Goal: Information Seeking & Learning: Learn about a topic

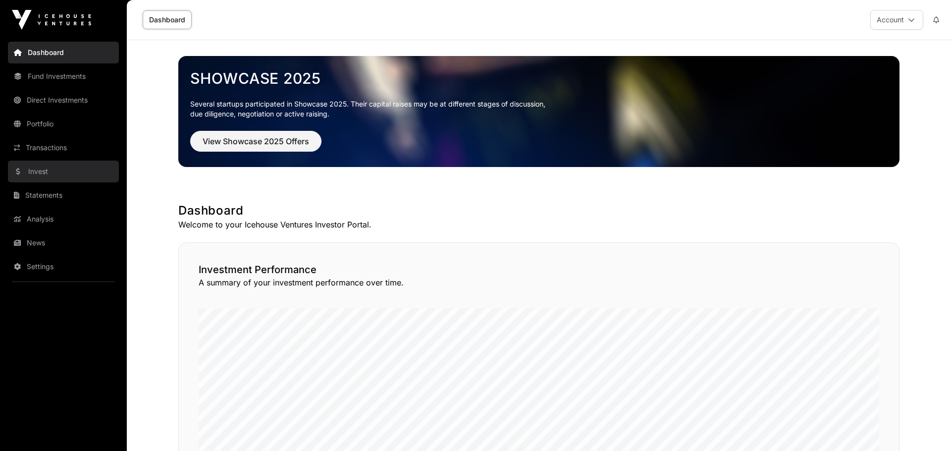
click at [44, 175] on link "Invest" at bounding box center [63, 172] width 111 height 22
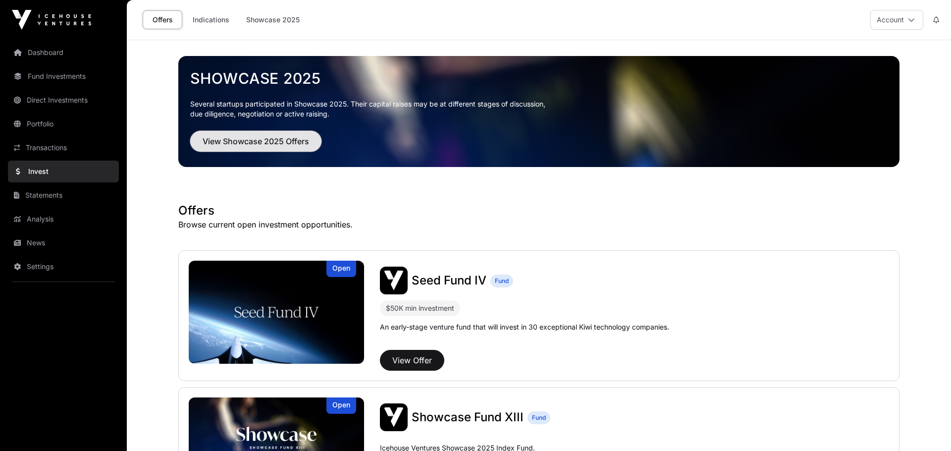
click at [278, 140] on span "View Showcase 2025 Offers" at bounding box center [256, 141] width 107 height 12
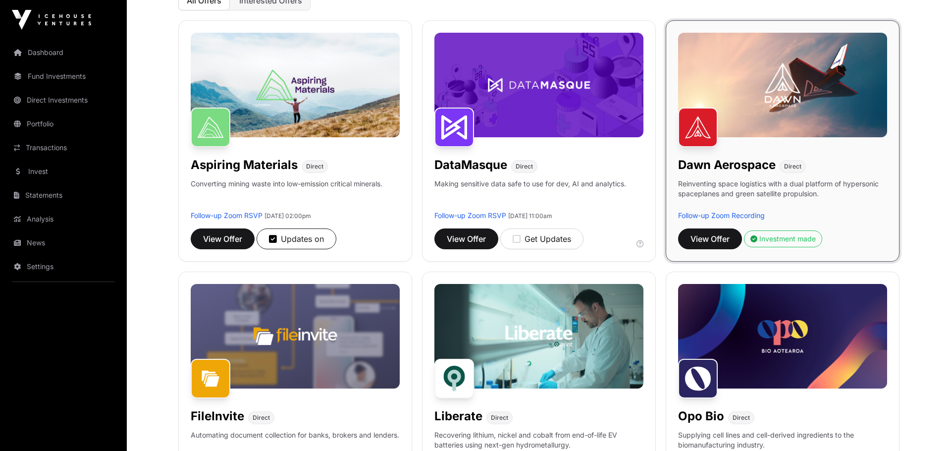
scroll to position [68, 0]
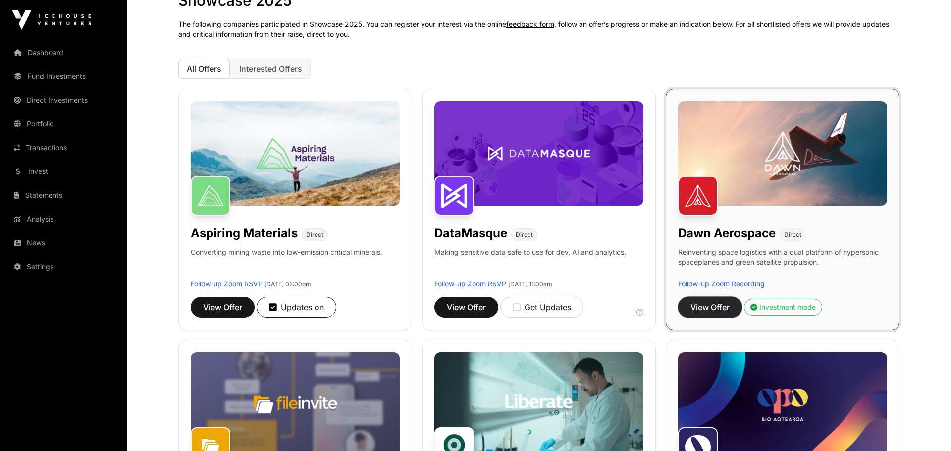
click at [718, 310] on span "View Offer" at bounding box center [710, 307] width 39 height 12
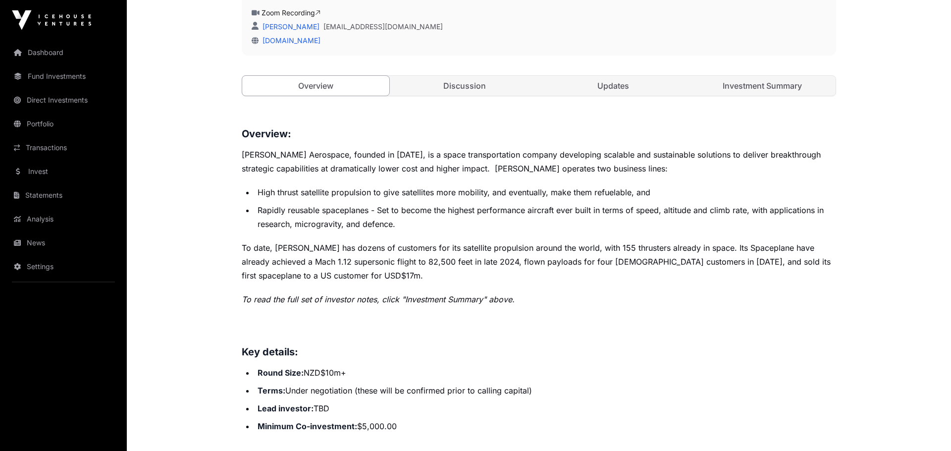
scroll to position [205, 0]
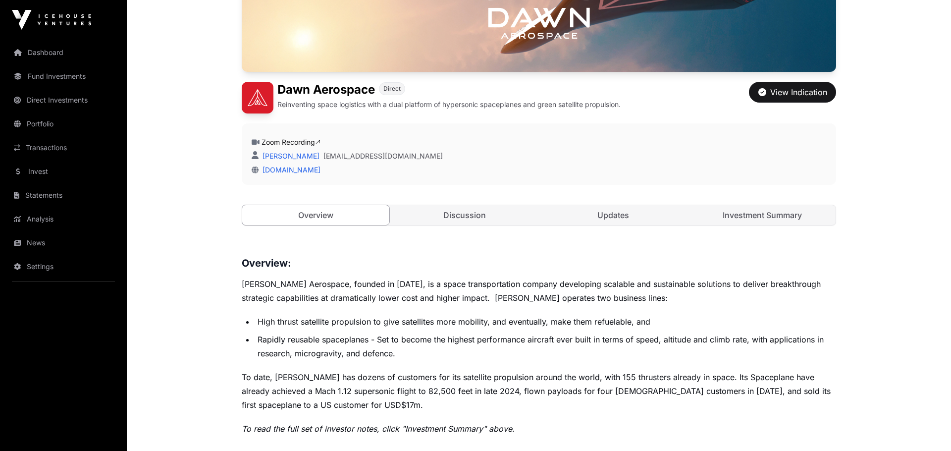
click at [760, 204] on div "Open [PERSON_NAME] Aerospace Direct Reinventing space logistics with a dual pla…" at bounding box center [539, 64] width 595 height 364
click at [759, 216] on link "Investment Summary" at bounding box center [762, 215] width 147 height 20
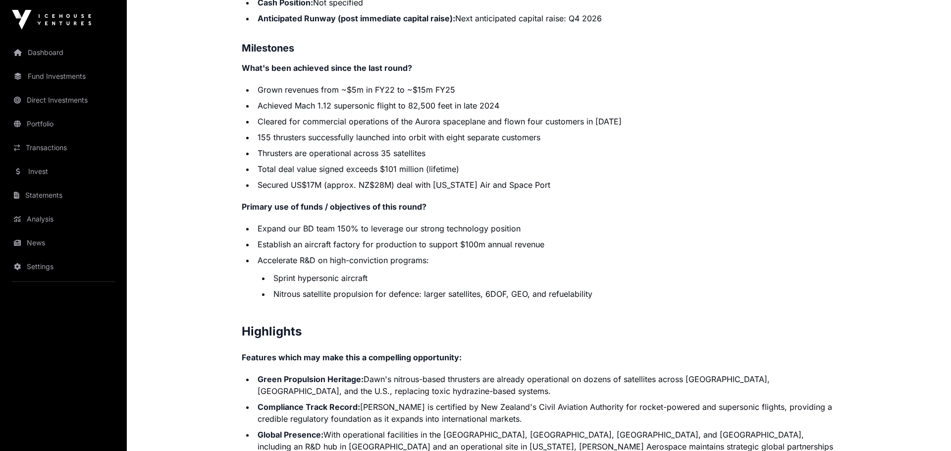
scroll to position [1821, 0]
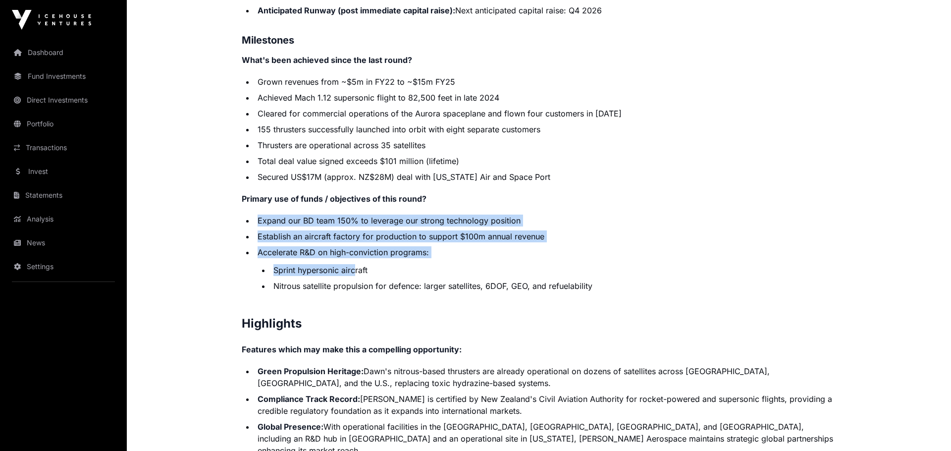
drag, startPoint x: 259, startPoint y: 210, endPoint x: 355, endPoint y: 260, distance: 108.4
click at [355, 260] on ul "Expand our BD team 150% to leverage our strong technology position Establish an…" at bounding box center [539, 253] width 595 height 77
click at [355, 264] on li "Sprint hypersonic aircraft" at bounding box center [554, 270] width 566 height 12
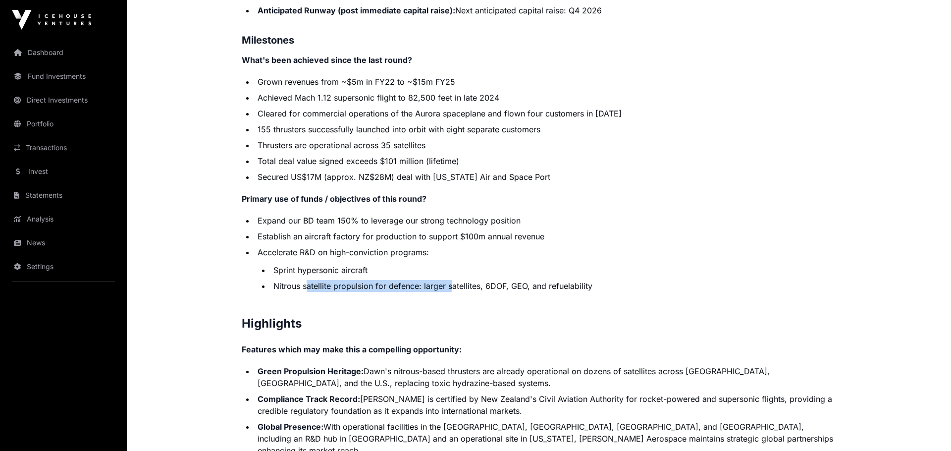
drag, startPoint x: 308, startPoint y: 278, endPoint x: 450, endPoint y: 273, distance: 142.3
click at [450, 280] on li "Nitrous satellite propulsion for defence: larger satellites, 6DOF, GEO, and ref…" at bounding box center [554, 286] width 566 height 12
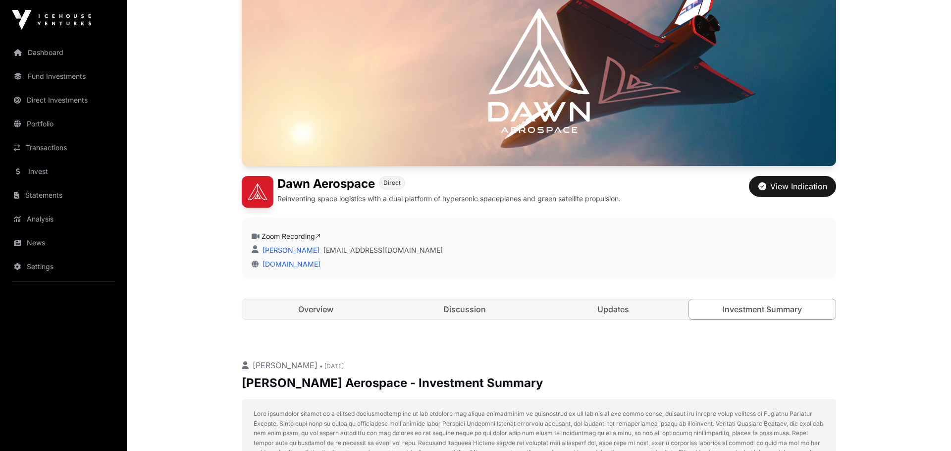
scroll to position [0, 0]
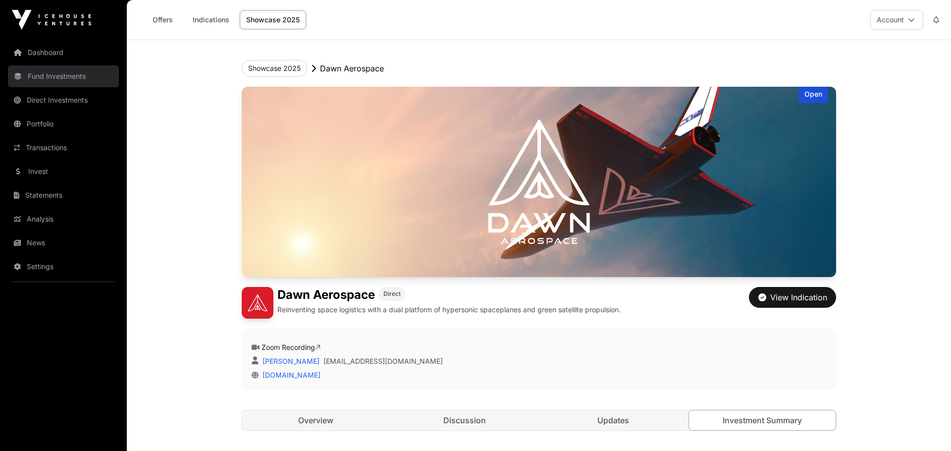
click at [44, 73] on link "Fund Investments" at bounding box center [63, 76] width 111 height 22
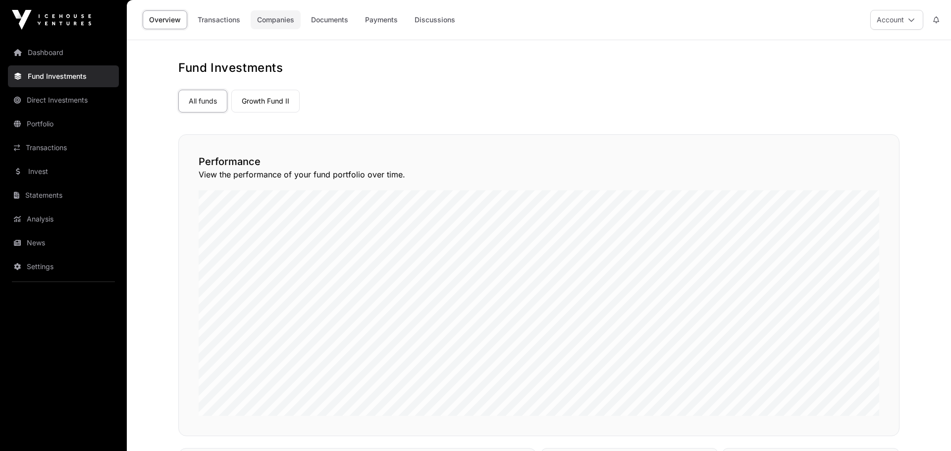
click at [275, 18] on link "Companies" at bounding box center [276, 19] width 50 height 19
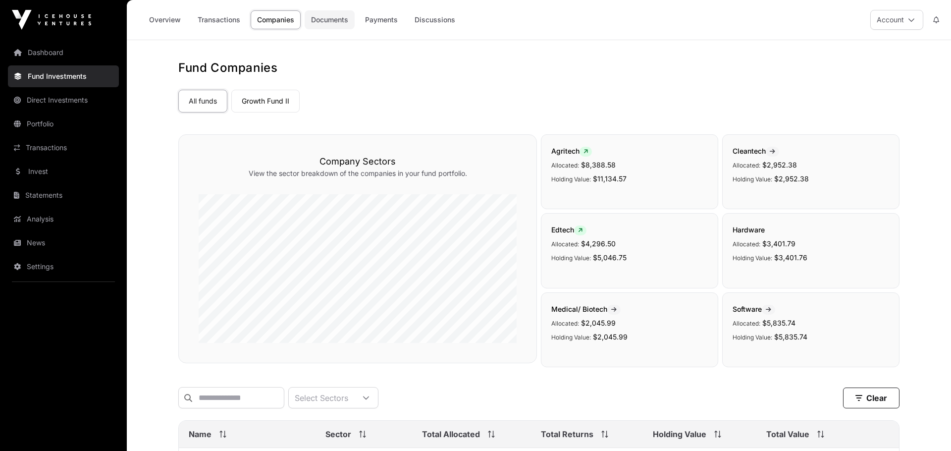
click at [324, 22] on link "Documents" at bounding box center [330, 19] width 50 height 19
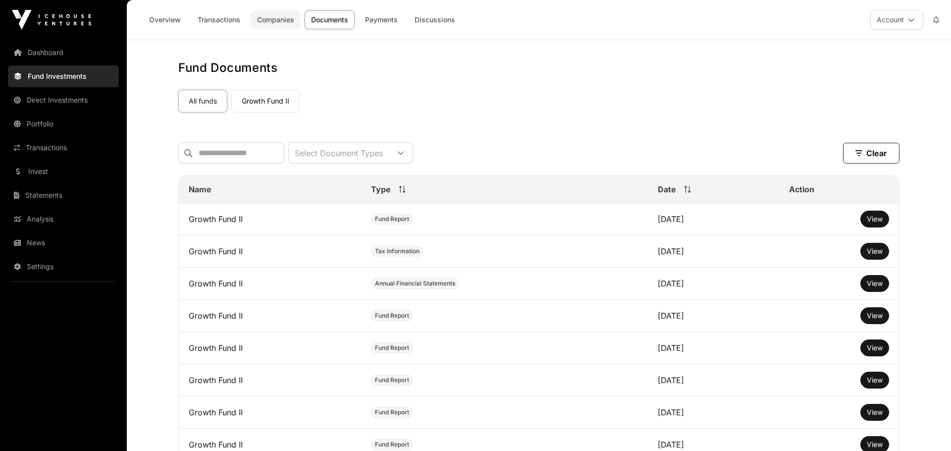
click at [289, 20] on link "Companies" at bounding box center [276, 19] width 50 height 19
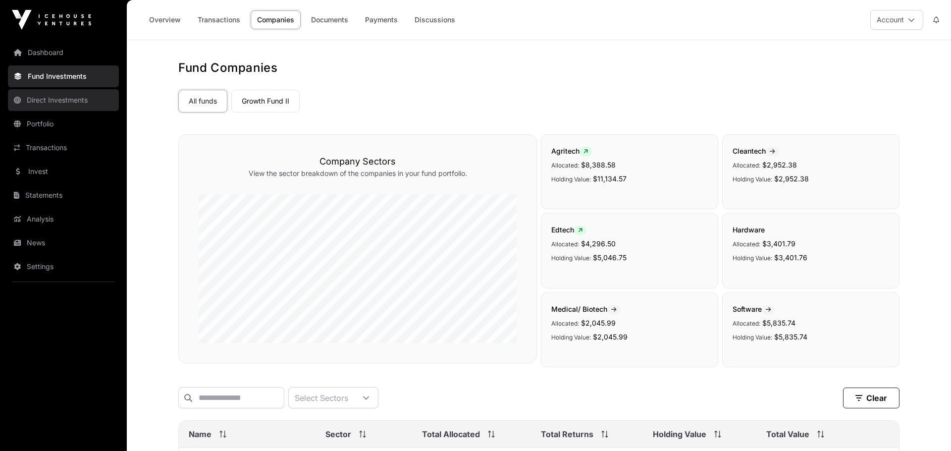
click at [24, 103] on link "Direct Investments" at bounding box center [63, 100] width 111 height 22
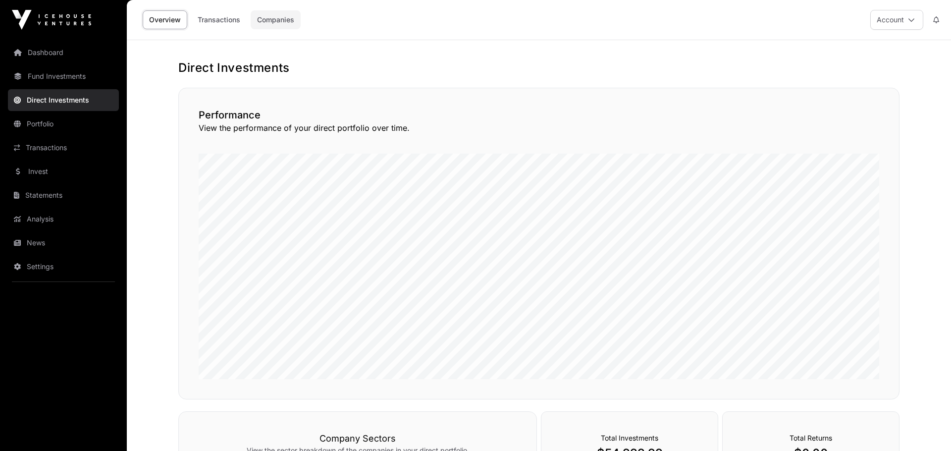
click at [277, 19] on link "Companies" at bounding box center [276, 19] width 50 height 19
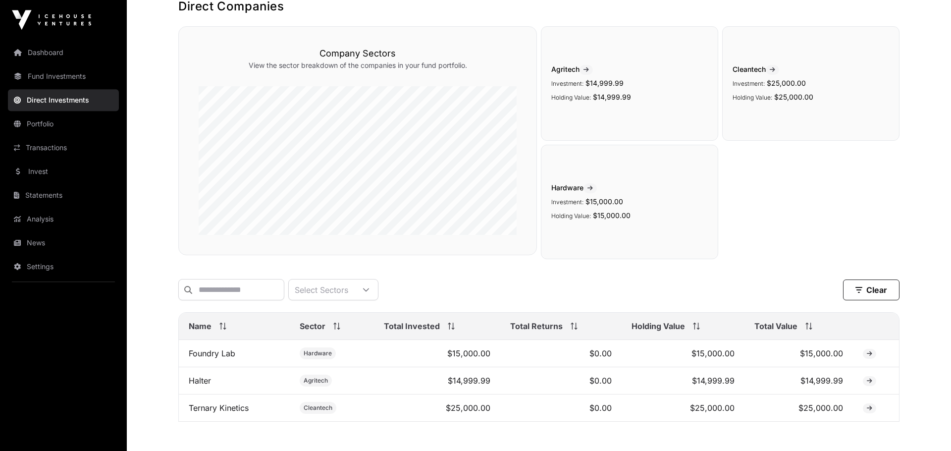
scroll to position [117, 0]
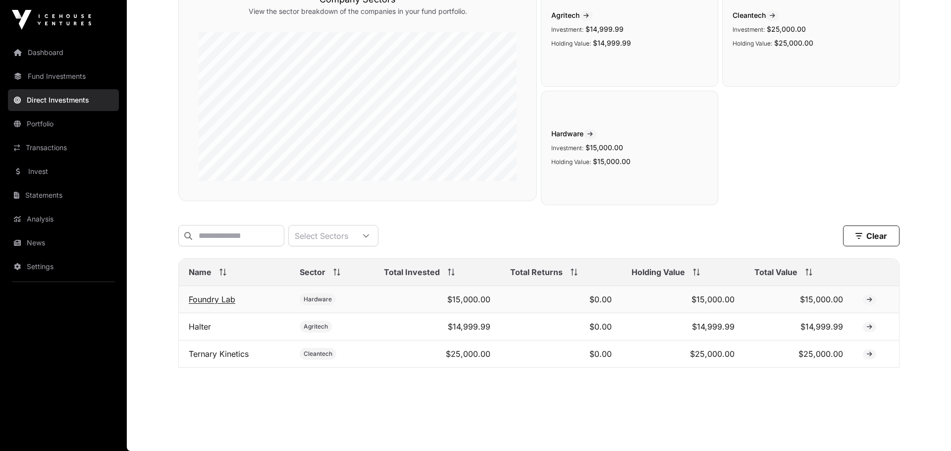
click at [215, 298] on link "Foundry Lab" at bounding box center [212, 299] width 47 height 10
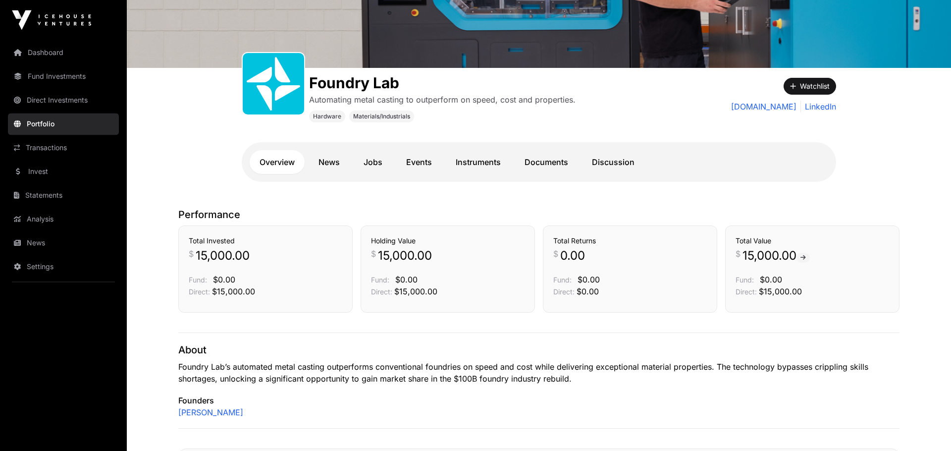
scroll to position [137, 0]
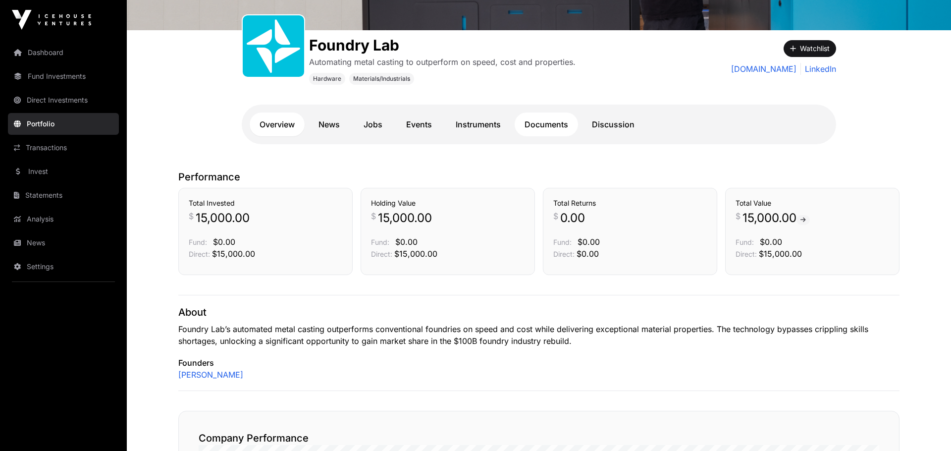
click at [548, 124] on link "Documents" at bounding box center [546, 124] width 63 height 24
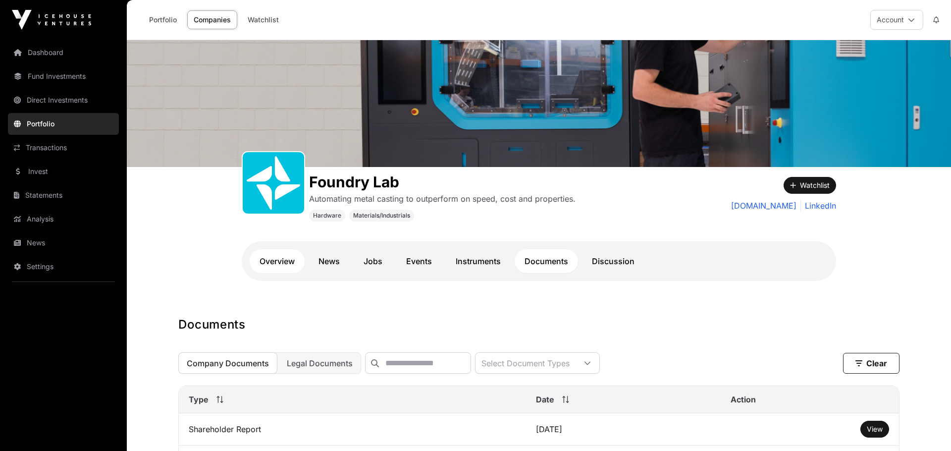
click at [276, 258] on link "Overview" at bounding box center [277, 261] width 55 height 24
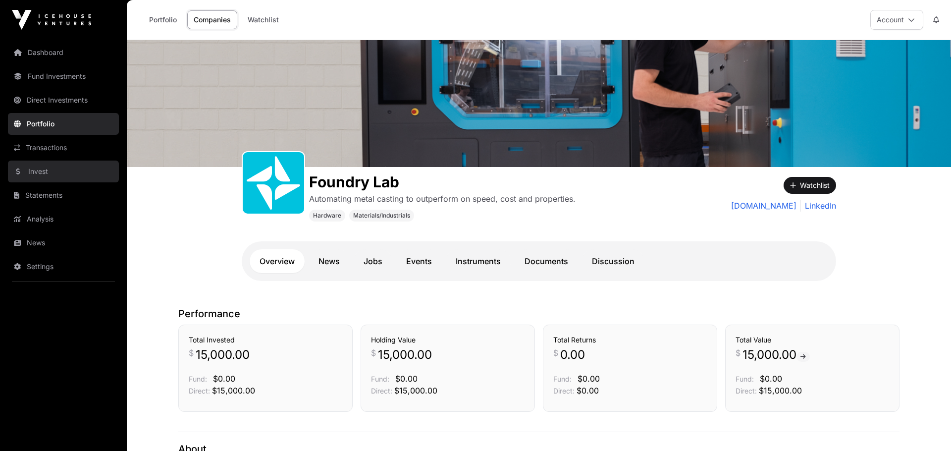
click at [31, 174] on link "Invest" at bounding box center [63, 172] width 111 height 22
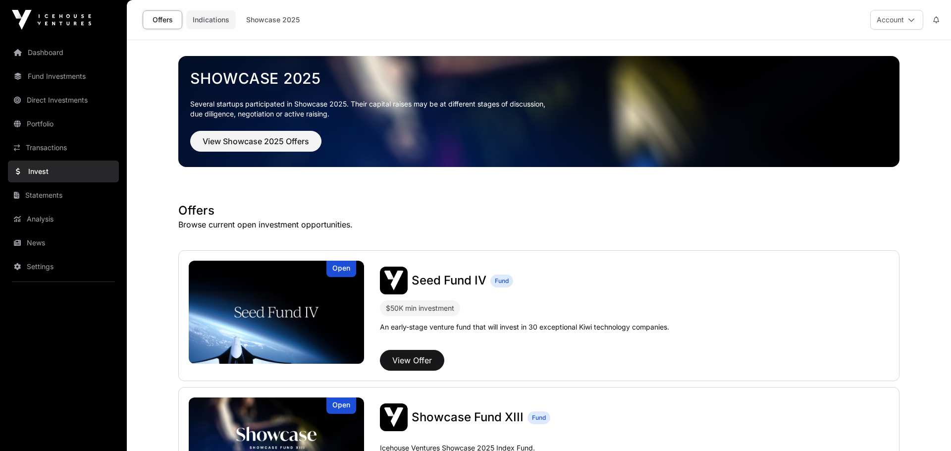
click at [209, 18] on link "Indications" at bounding box center [211, 19] width 50 height 19
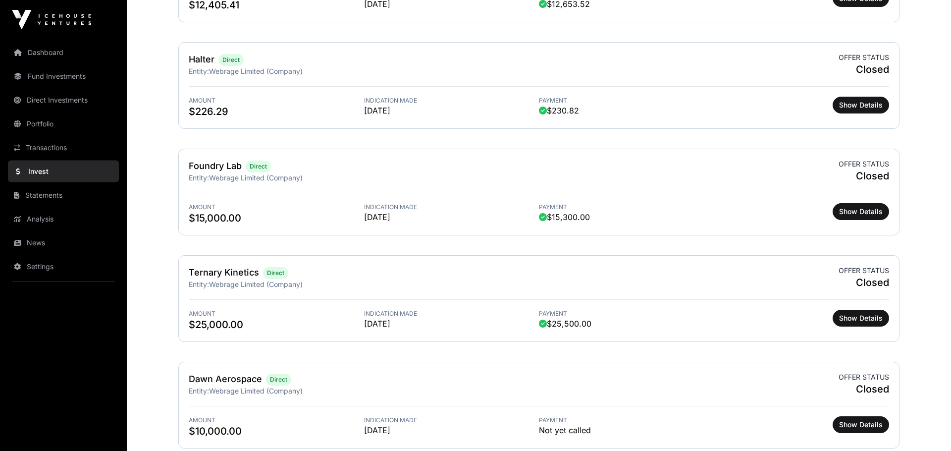
scroll to position [1109, 0]
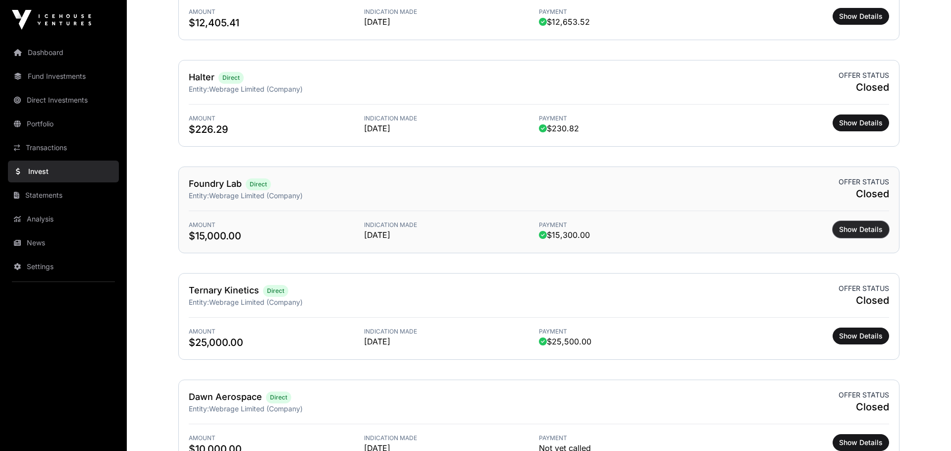
click at [867, 227] on span "Show Details" at bounding box center [861, 229] width 44 height 10
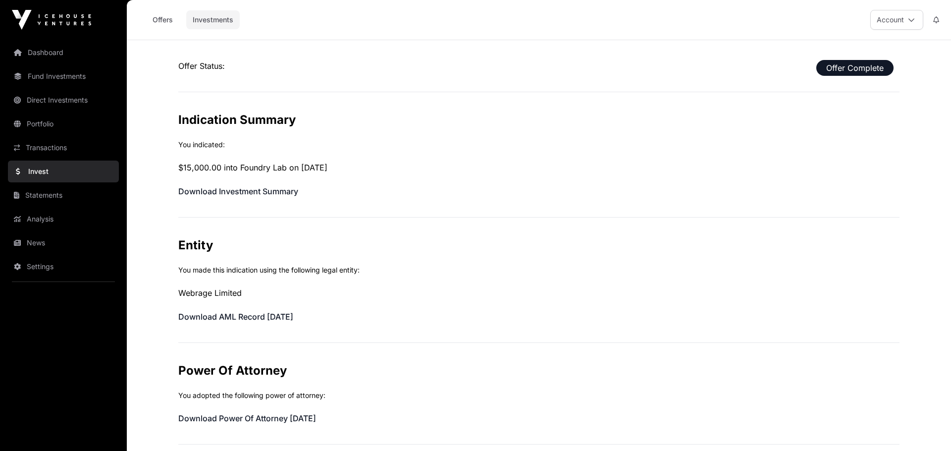
click at [218, 19] on link "Investments" at bounding box center [213, 19] width 54 height 19
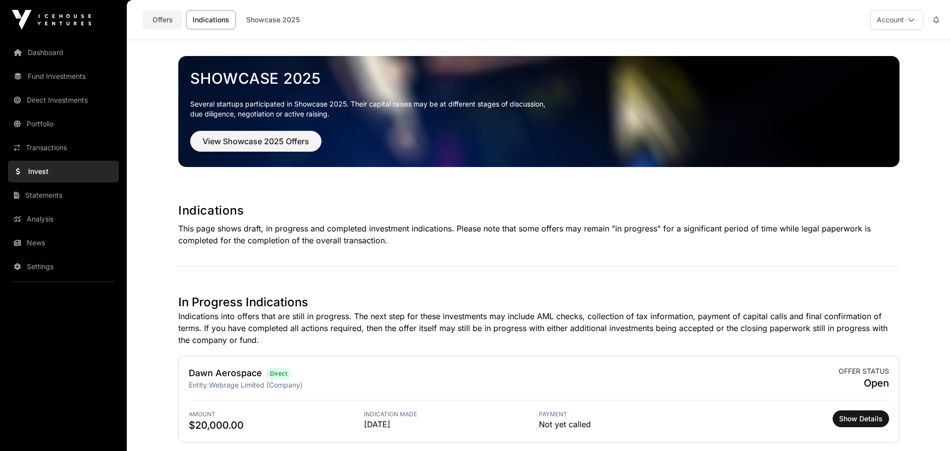
click at [162, 16] on link "Offers" at bounding box center [163, 19] width 40 height 19
